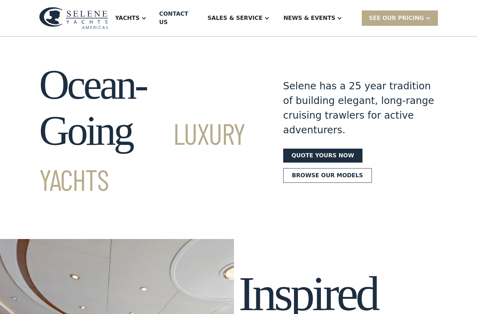
click at [147, 15] on div at bounding box center [144, 18] width 6 height 6
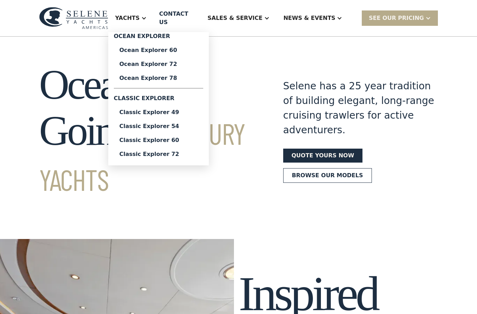
click at [156, 110] on div "Classic Explorer 49" at bounding box center [159, 113] width 78 height 6
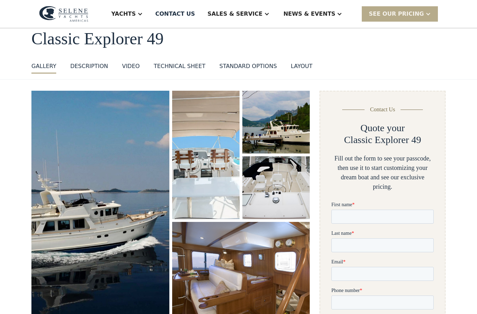
scroll to position [38, 0]
click at [88, 219] on img "open lightbox" at bounding box center [100, 205] width 139 height 233
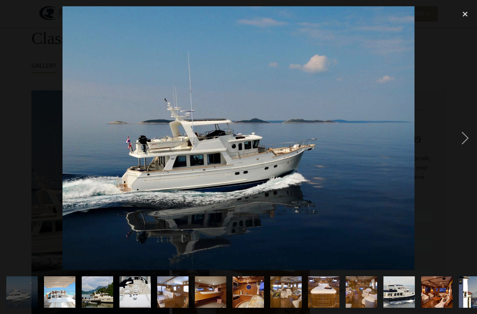
click at [467, 140] on div "next image" at bounding box center [466, 138] width 24 height 264
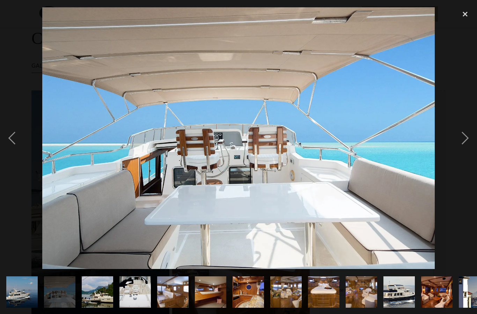
click at [467, 143] on div "next image" at bounding box center [466, 138] width 24 height 264
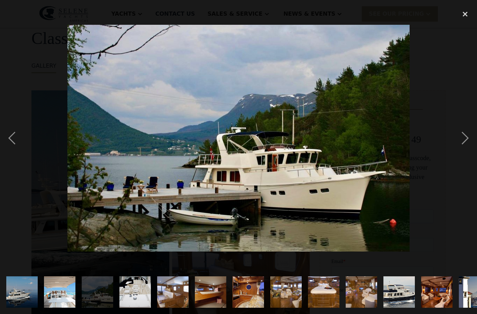
click at [463, 144] on div "next image" at bounding box center [466, 138] width 24 height 264
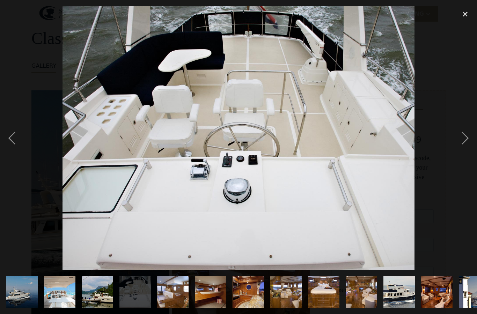
click at [463, 133] on div "next image" at bounding box center [466, 138] width 24 height 264
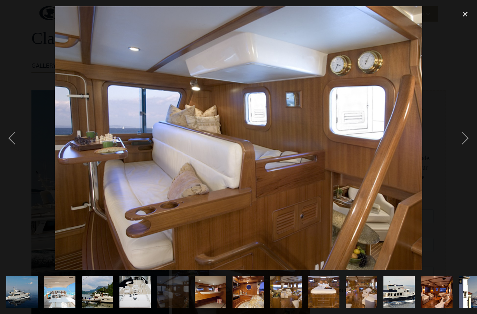
click at [465, 142] on div "next image" at bounding box center [466, 138] width 24 height 264
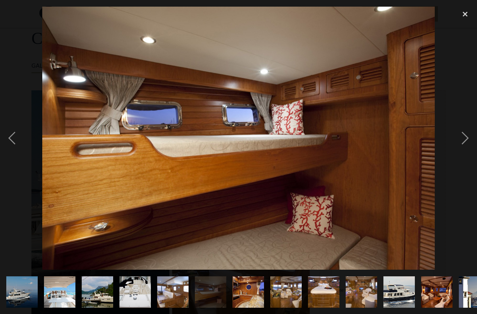
click at [15, 138] on div "previous image" at bounding box center [12, 138] width 24 height 264
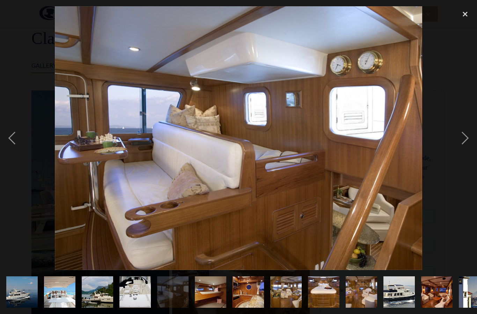
click at [465, 140] on div "next image" at bounding box center [466, 138] width 24 height 264
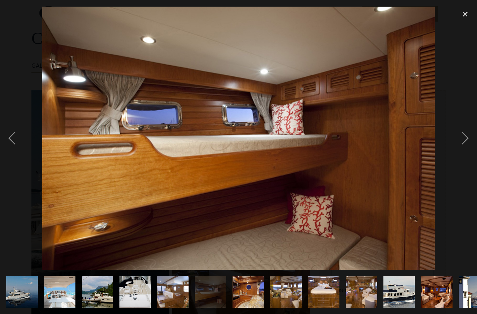
click at [462, 142] on div "next image" at bounding box center [466, 138] width 24 height 264
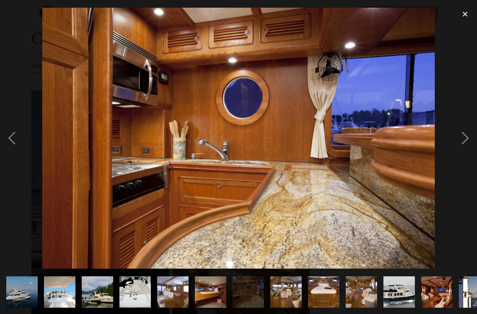
click at [462, 146] on div "next image" at bounding box center [466, 138] width 24 height 264
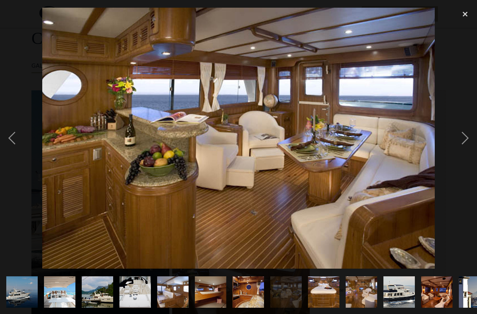
click at [462, 149] on div "next image" at bounding box center [466, 138] width 24 height 264
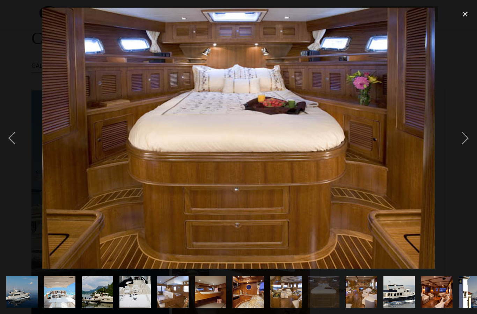
click at [463, 140] on div "next image" at bounding box center [466, 138] width 24 height 264
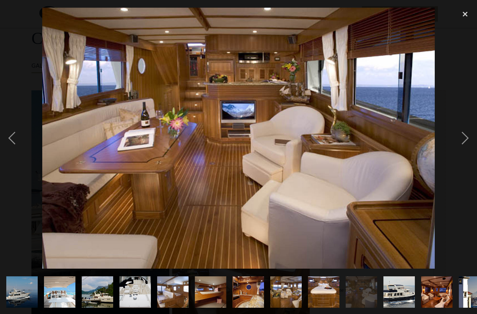
click at [464, 140] on div "next image" at bounding box center [466, 138] width 24 height 264
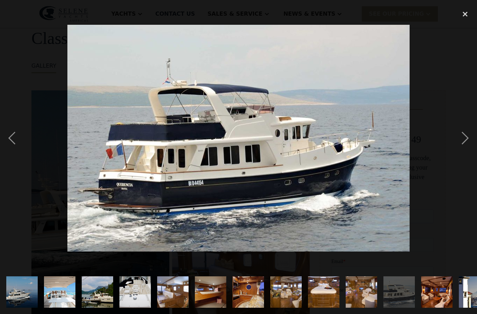
click at [463, 140] on div "next image" at bounding box center [466, 138] width 24 height 264
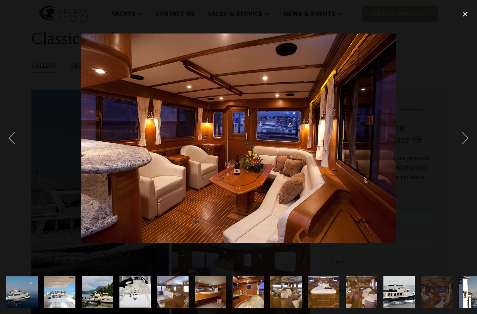
click at [461, 140] on div "next image" at bounding box center [466, 138] width 24 height 264
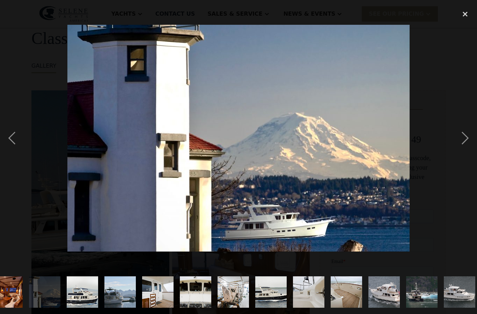
scroll to position [0, 456]
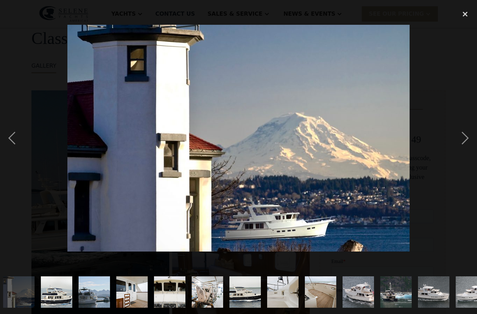
click at [462, 140] on div "next image" at bounding box center [466, 138] width 24 height 264
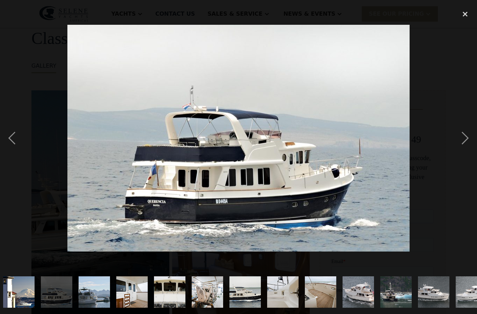
click at [459, 136] on div "next image" at bounding box center [466, 138] width 24 height 264
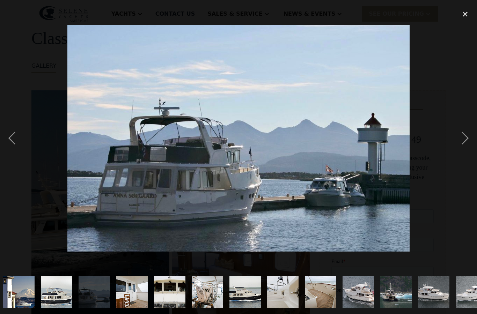
click at [457, 140] on div "next image" at bounding box center [466, 138] width 24 height 264
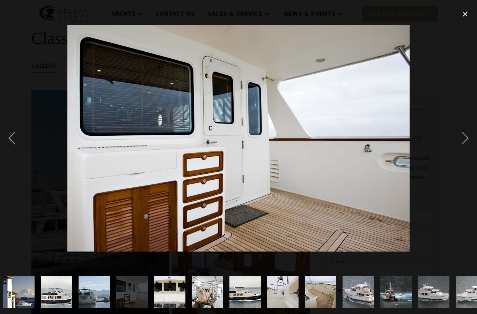
click at [453, 151] on div at bounding box center [238, 138] width 477 height 264
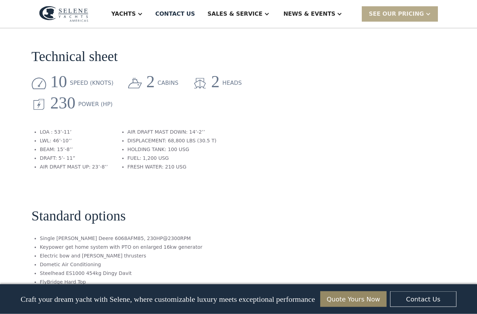
scroll to position [925, 0]
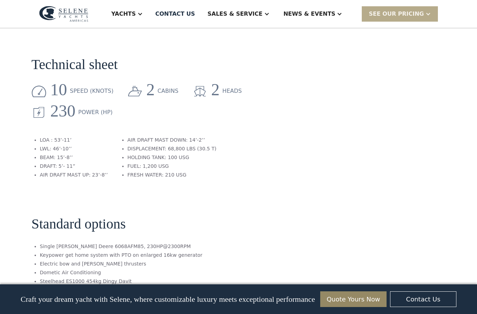
click at [150, 19] on div "Yachts" at bounding box center [126, 14] width 45 height 28
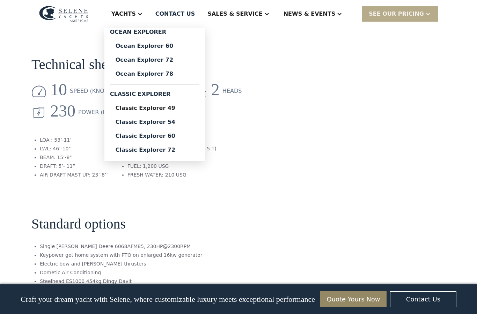
click at [180, 79] on link "Ocean Explorer 78" at bounding box center [154, 74] width 89 height 14
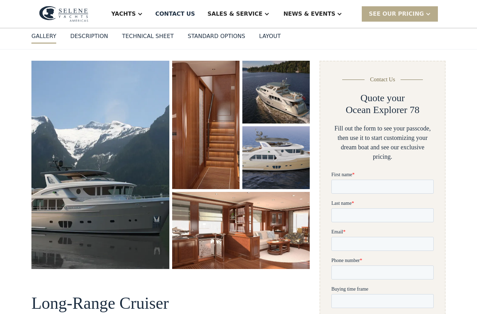
scroll to position [68, 0]
click at [73, 193] on img "open lightbox" at bounding box center [100, 164] width 138 height 209
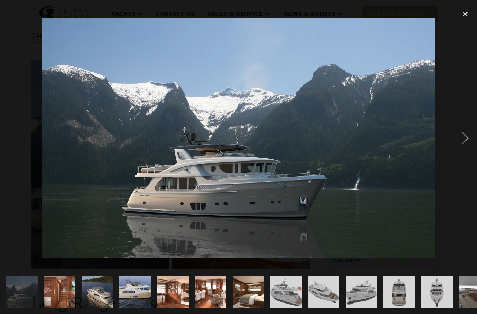
click at [466, 140] on div "next image" at bounding box center [466, 138] width 24 height 264
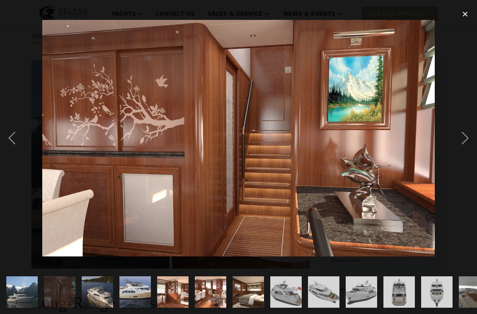
click at [8, 144] on div "previous image" at bounding box center [12, 138] width 24 height 264
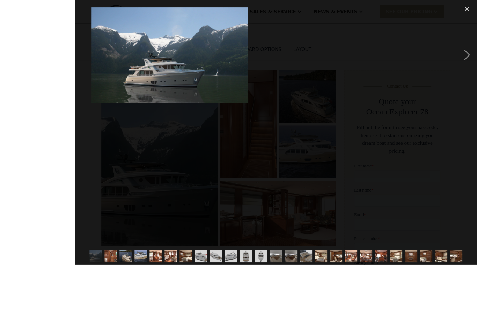
scroll to position [97, 0]
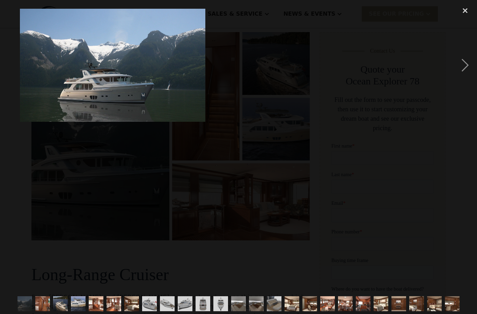
click at [472, 14] on div "close lightbox" at bounding box center [466, 10] width 24 height 15
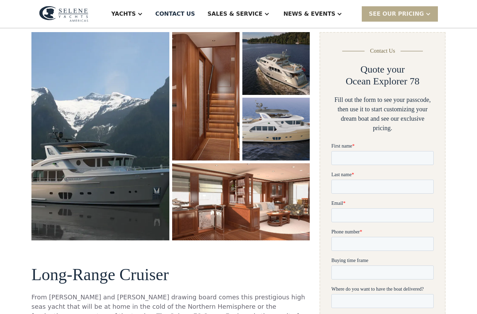
click at [110, 165] on img "open lightbox" at bounding box center [100, 136] width 138 height 209
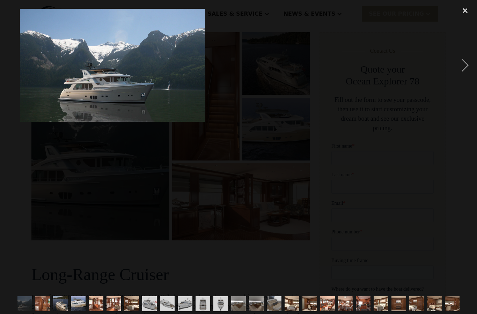
click at [462, 9] on div "close lightbox" at bounding box center [466, 10] width 24 height 15
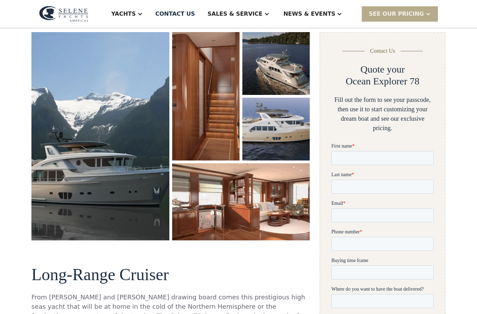
scroll to position [0, 0]
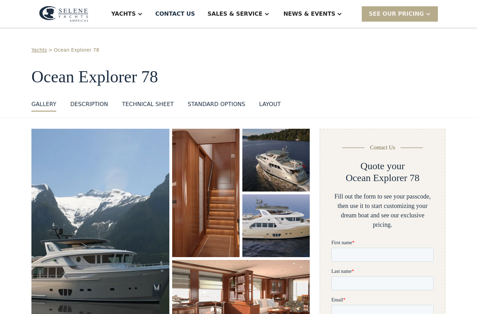
click at [100, 145] on img "open lightbox" at bounding box center [100, 233] width 138 height 209
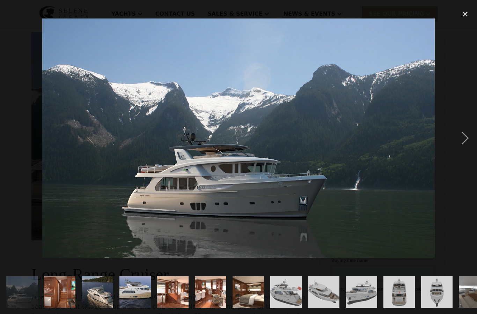
click at [460, 139] on div "next image" at bounding box center [466, 138] width 24 height 264
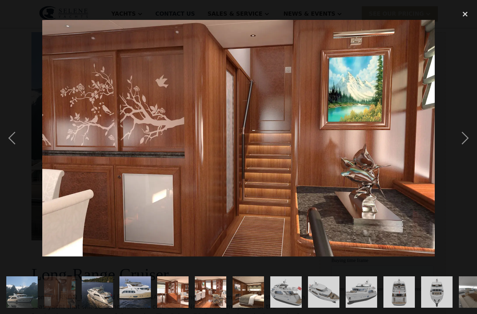
click at [464, 138] on div "next image" at bounding box center [466, 138] width 24 height 264
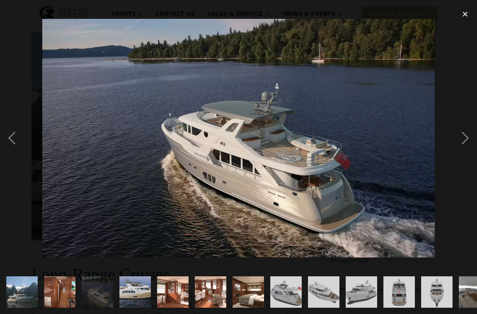
click at [465, 138] on div "next image" at bounding box center [466, 138] width 24 height 264
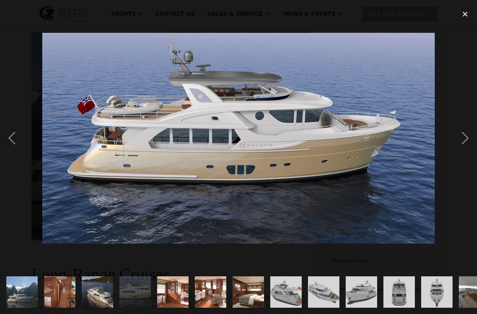
click at [460, 141] on div "next image" at bounding box center [466, 138] width 24 height 264
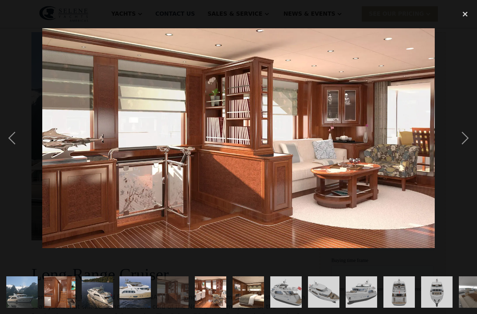
click at [458, 141] on div "next image" at bounding box center [466, 138] width 24 height 264
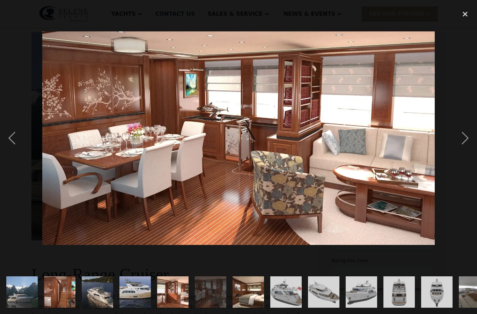
scroll to position [0, 0]
click at [459, 139] on div "next image" at bounding box center [466, 138] width 24 height 264
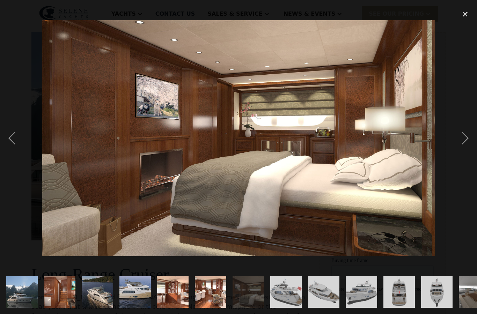
click at [463, 141] on div "next image" at bounding box center [466, 138] width 24 height 264
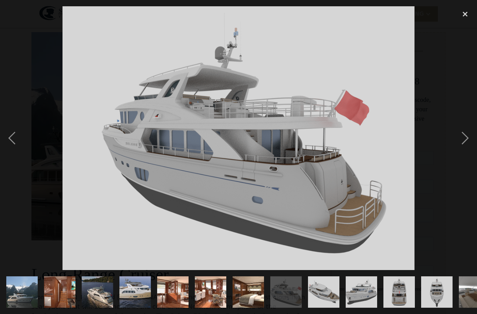
click at [464, 140] on div "next image" at bounding box center [466, 138] width 24 height 264
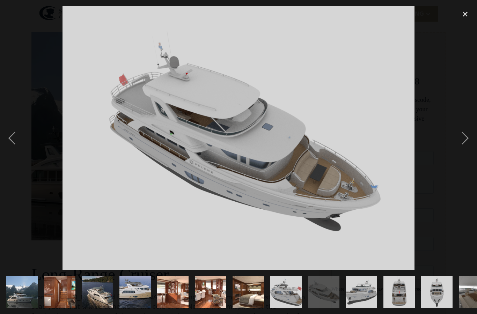
click at [460, 142] on div "next image" at bounding box center [466, 138] width 24 height 264
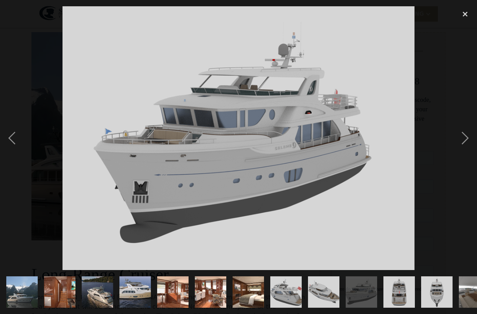
click at [466, 140] on div "next image" at bounding box center [466, 138] width 24 height 264
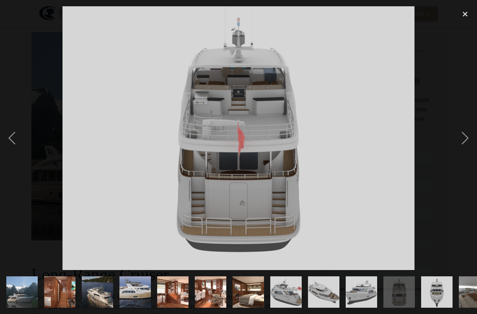
click at [469, 139] on div "next image" at bounding box center [466, 138] width 24 height 264
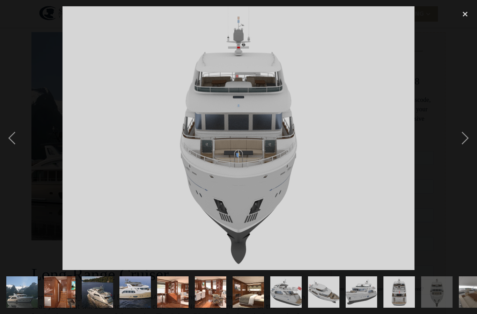
click at [468, 139] on div "next image" at bounding box center [466, 138] width 24 height 264
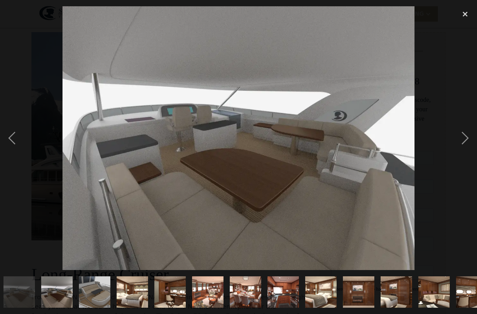
scroll to position [0, 456]
click at [460, 137] on div "next image" at bounding box center [466, 138] width 24 height 264
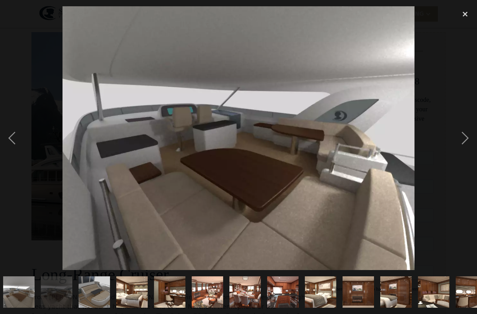
click at [466, 138] on div "next image" at bounding box center [466, 138] width 24 height 264
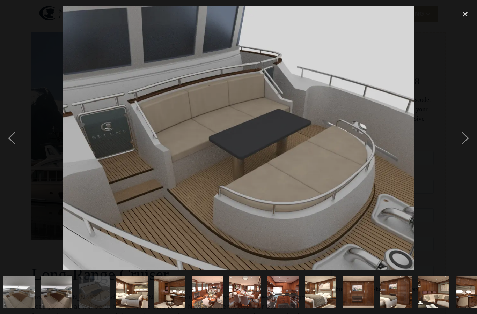
click at [466, 140] on div "next image" at bounding box center [466, 138] width 24 height 264
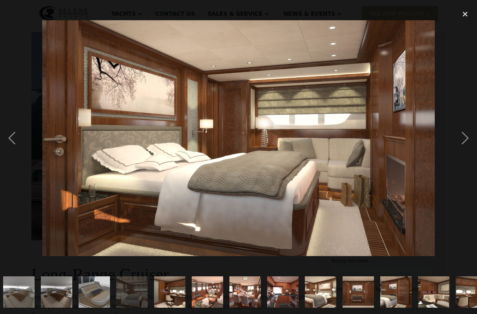
click at [465, 140] on div "next image" at bounding box center [466, 138] width 24 height 264
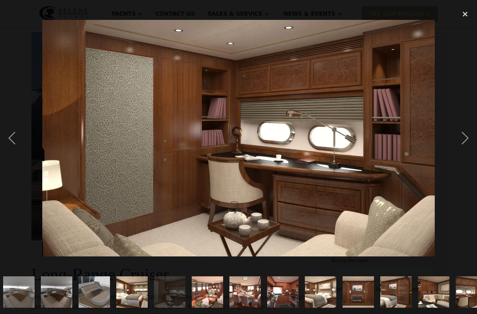
click at [16, 137] on div "previous image" at bounding box center [12, 138] width 24 height 264
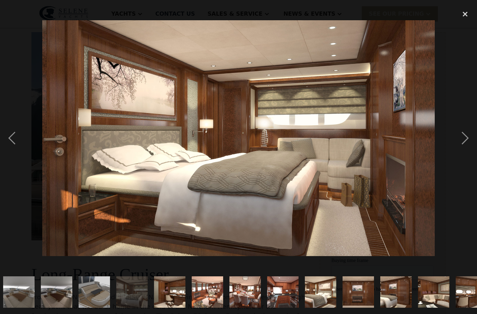
click at [464, 140] on div "next image" at bounding box center [466, 138] width 24 height 264
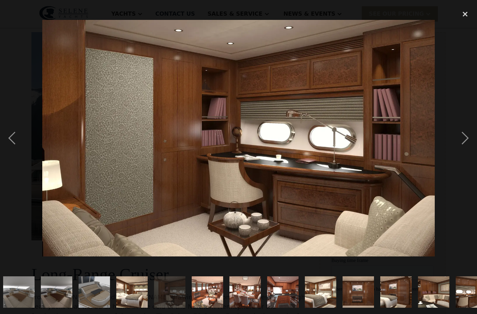
click at [465, 138] on div "next image" at bounding box center [466, 138] width 24 height 264
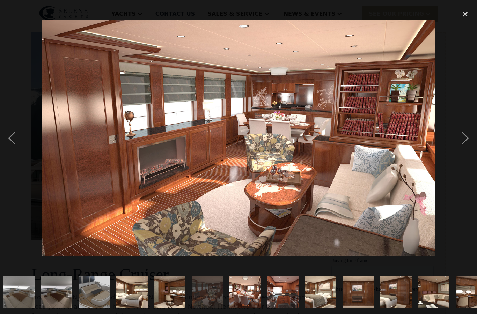
click at [468, 137] on div "next image" at bounding box center [466, 138] width 24 height 264
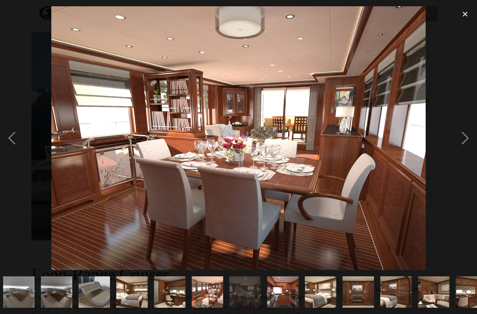
click at [462, 140] on div "next image" at bounding box center [466, 138] width 24 height 264
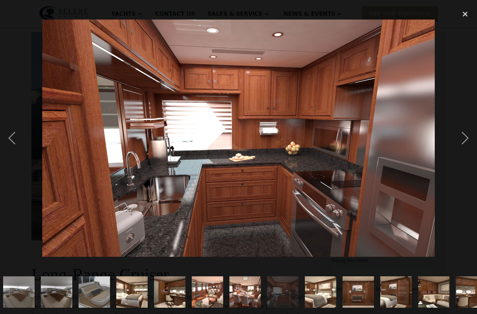
click at [463, 140] on div "next image" at bounding box center [466, 138] width 24 height 264
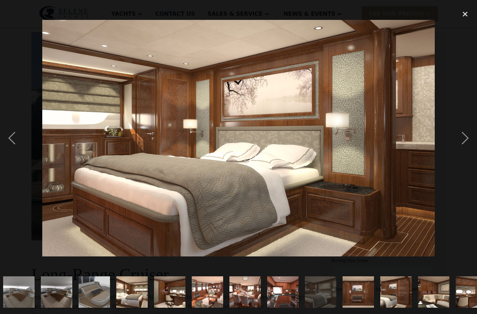
click at [462, 138] on div "next image" at bounding box center [466, 138] width 24 height 264
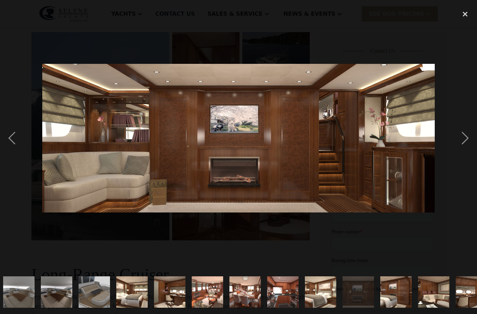
click at [457, 144] on div "next image" at bounding box center [466, 138] width 24 height 264
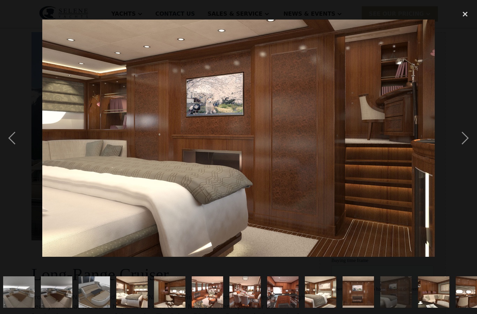
click at [466, 136] on div "next image" at bounding box center [466, 138] width 24 height 264
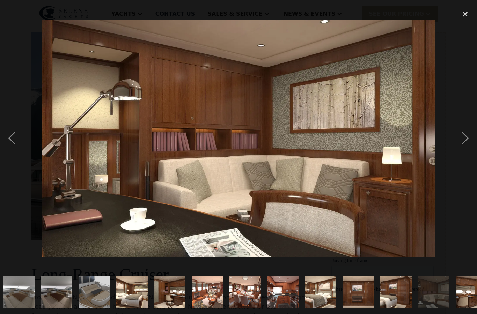
click at [457, 143] on div "next image" at bounding box center [466, 138] width 24 height 264
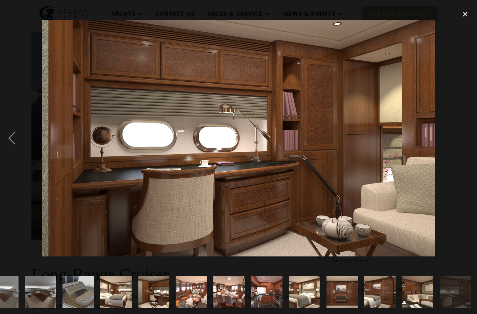
scroll to position [0, 472]
click at [461, 145] on div "next image" at bounding box center [466, 138] width 24 height 264
click at [465, 15] on div "close lightbox" at bounding box center [466, 13] width 24 height 15
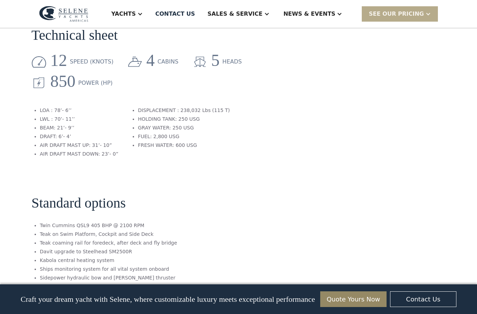
scroll to position [722, 0]
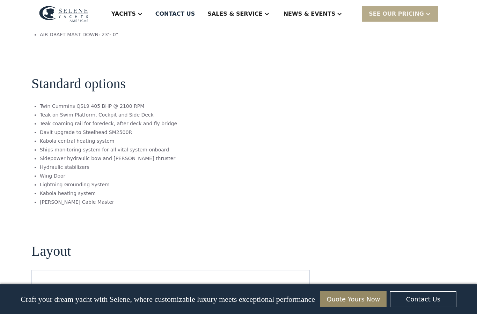
scroll to position [840, 0]
